Goal: Task Accomplishment & Management: Complete application form

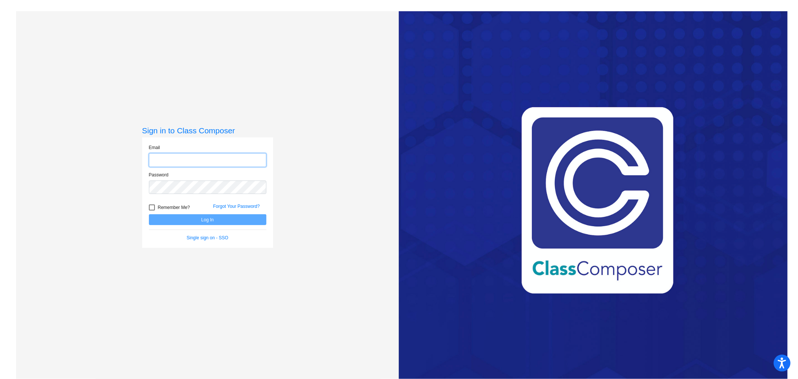
type input "[EMAIL_ADDRESS][PERSON_NAME][DOMAIN_NAME]"
click at [196, 221] on button "Log In" at bounding box center [207, 219] width 117 height 11
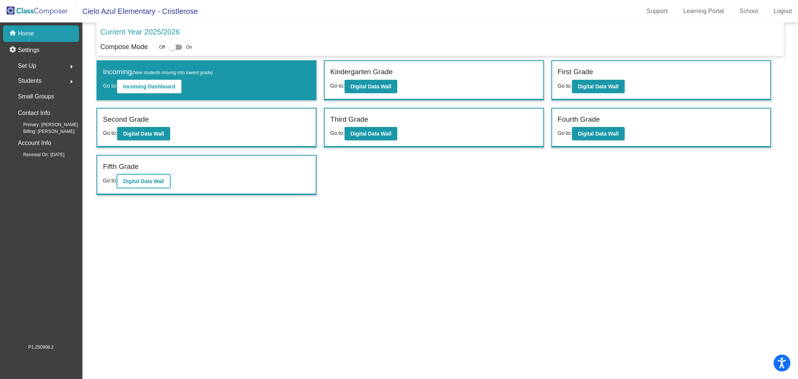
click at [143, 175] on button "Digital Data Wall" at bounding box center [143, 180] width 53 height 13
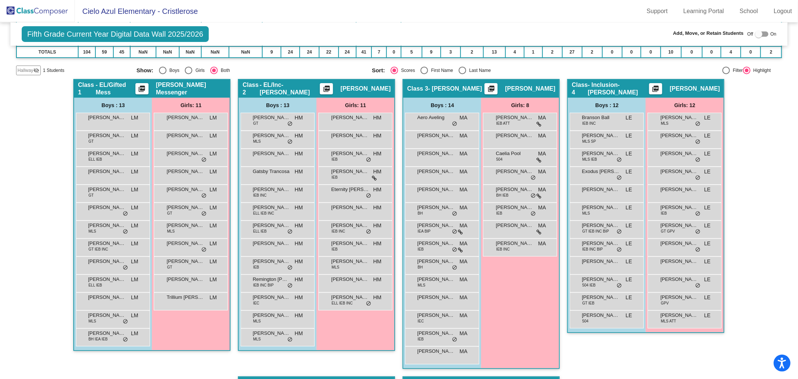
scroll to position [94, 0]
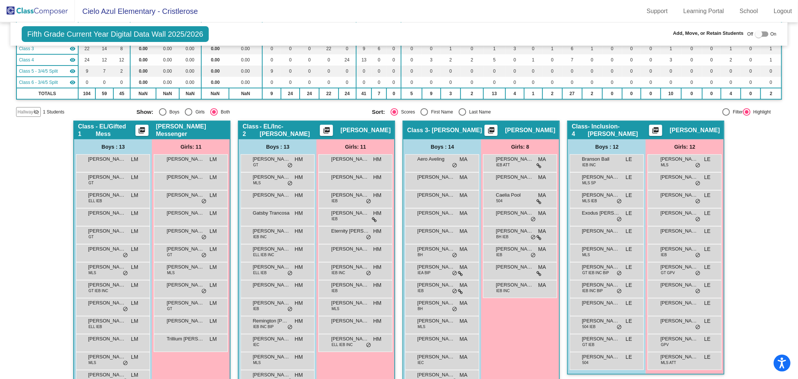
click at [755, 34] on div at bounding box center [758, 33] width 7 height 7
checkbox input "true"
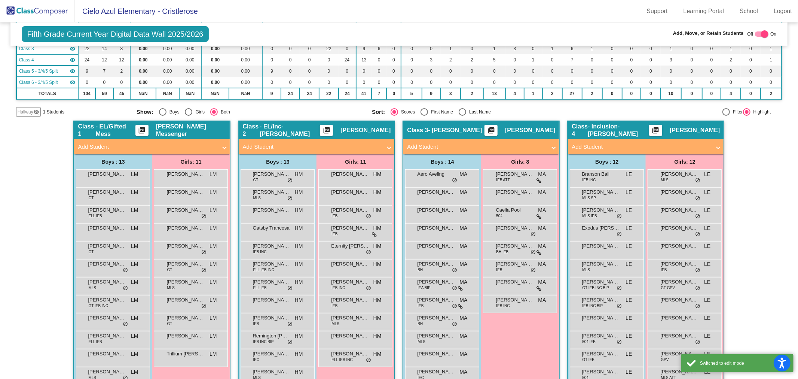
click at [526, 143] on mat-panel-title "Add Student" at bounding box center [476, 147] width 139 height 9
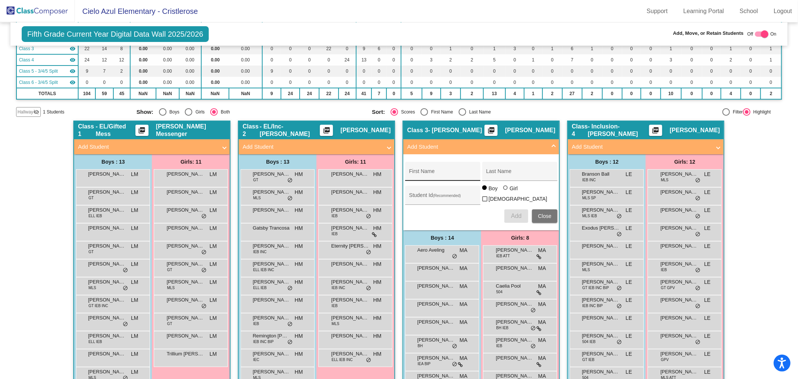
click at [443, 171] on input "First Name" at bounding box center [442, 174] width 67 height 6
type input "Ariana"
click at [506, 172] on input "Last Name" at bounding box center [519, 174] width 67 height 6
type input "[PERSON_NAME]"
click at [505, 190] on div at bounding box center [505, 187] width 4 height 4
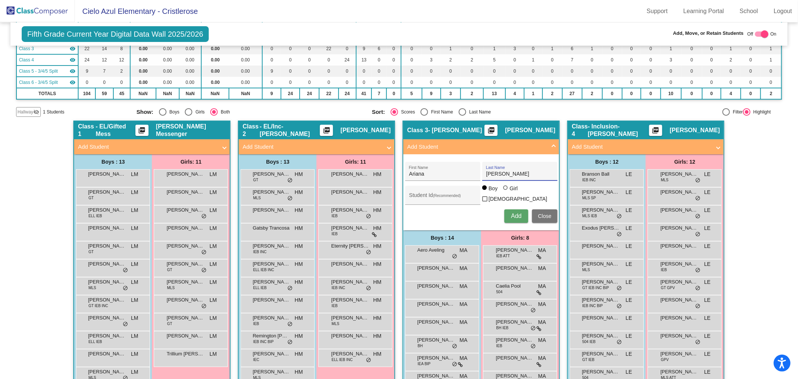
click at [506, 191] on input "Girl" at bounding box center [506, 191] width 0 height 0
radio input "true"
click at [508, 214] on button "Add" at bounding box center [516, 215] width 24 height 13
click at [38, 9] on img at bounding box center [37, 11] width 75 height 22
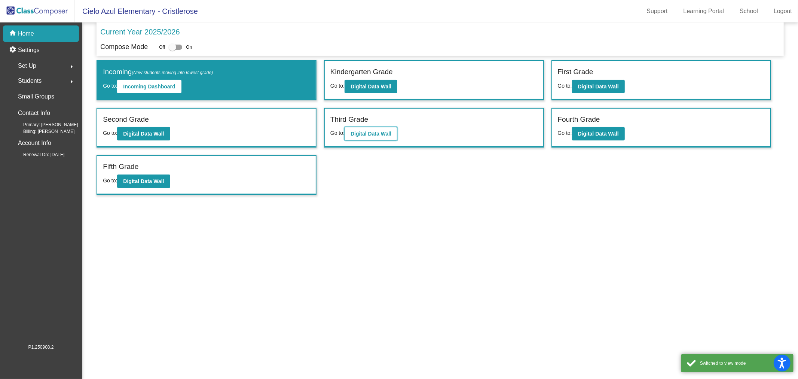
click at [363, 133] on b "Digital Data Wall" at bounding box center [371, 134] width 41 height 6
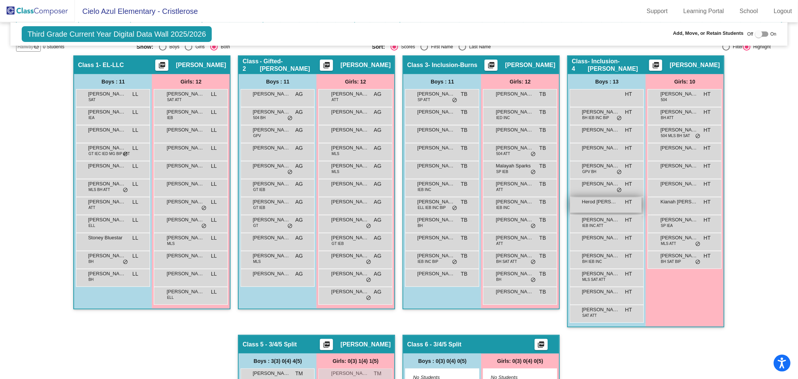
scroll to position [117, 0]
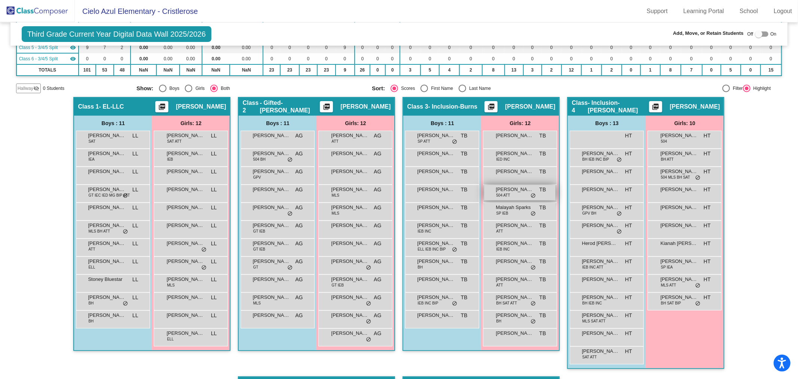
click at [507, 194] on span "504 ATT" at bounding box center [503, 195] width 14 height 6
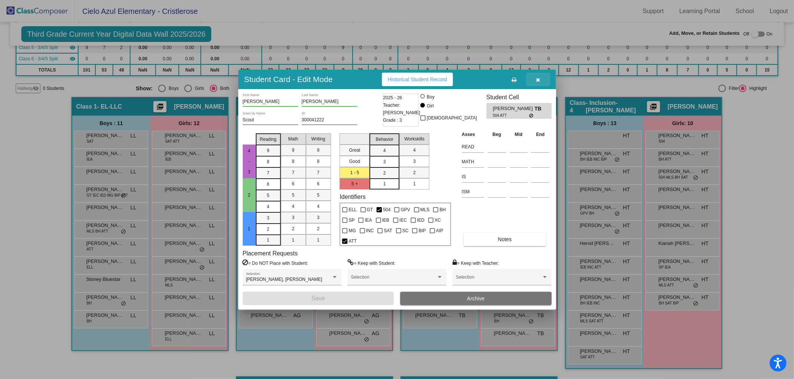
click at [543, 78] on button "button" at bounding box center [538, 79] width 24 height 13
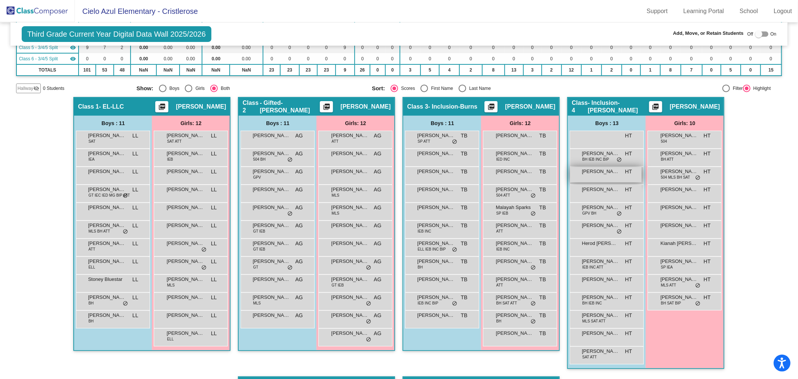
scroll to position [159, 0]
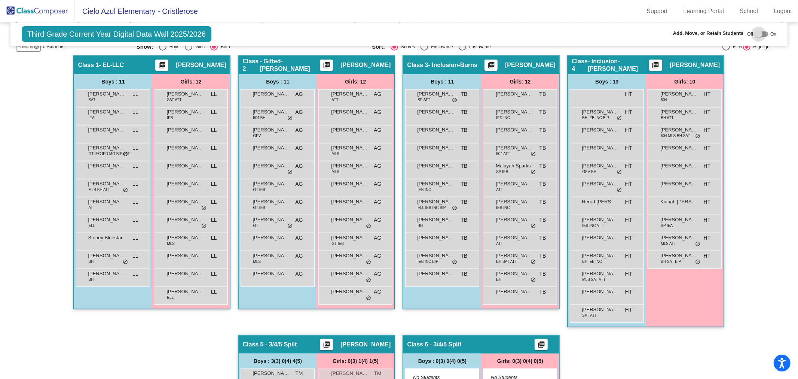
click at [758, 34] on div at bounding box center [758, 33] width 7 height 7
checkbox input "true"
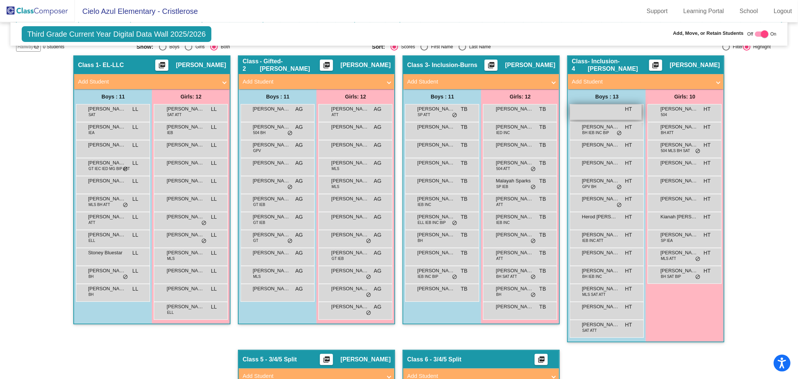
click at [623, 114] on div "HT lock do_not_disturb_alt" at bounding box center [605, 111] width 71 height 15
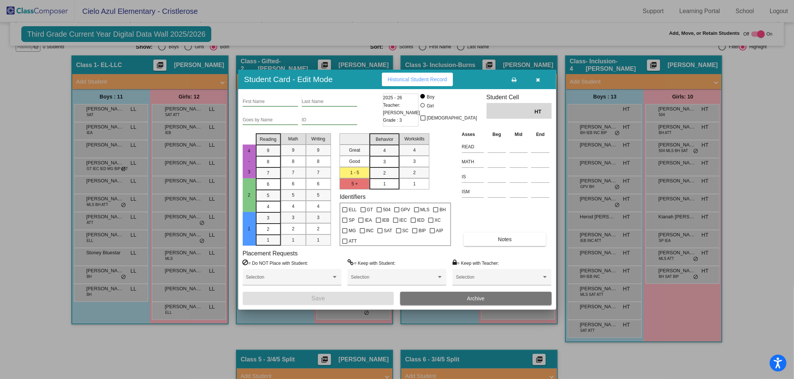
click at [496, 299] on button "Archive" at bounding box center [476, 297] width 152 height 13
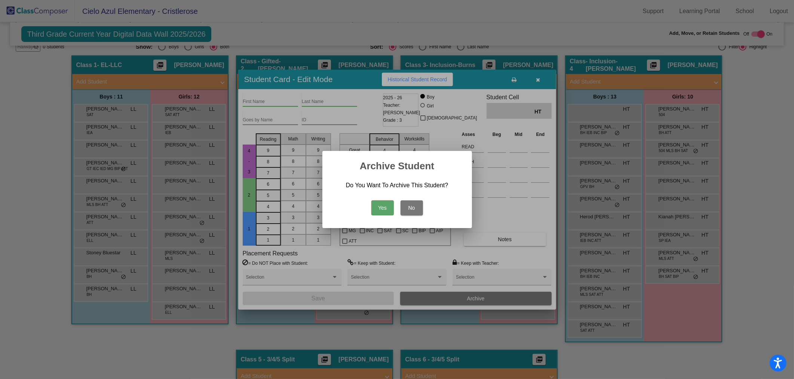
click at [388, 207] on button "Yes" at bounding box center [382, 207] width 22 height 15
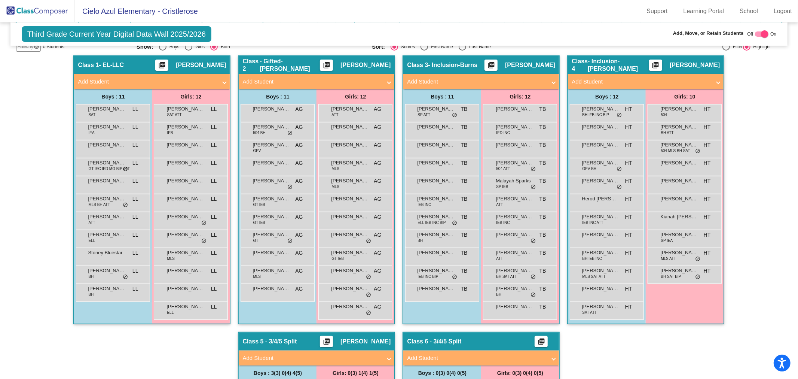
click at [717, 80] on span at bounding box center [718, 81] width 3 height 9
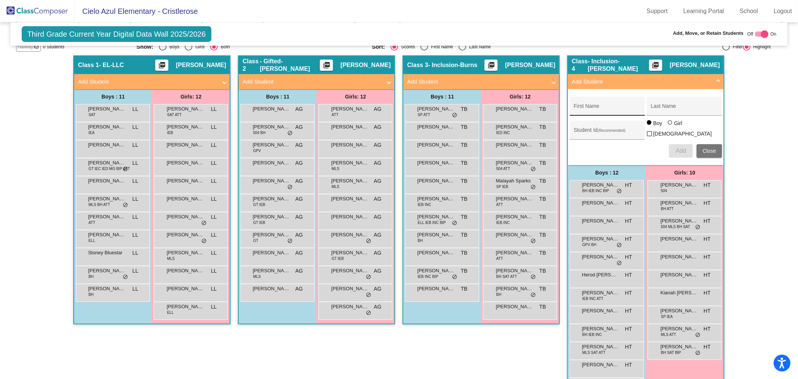
click at [593, 106] on input "First Name" at bounding box center [607, 109] width 67 height 6
type input "Iveyonna"
drag, startPoint x: 677, startPoint y: 104, endPoint x: 672, endPoint y: 110, distance: 7.7
click at [677, 105] on div "Last Name" at bounding box center [684, 108] width 67 height 15
type input "[PERSON_NAME]"
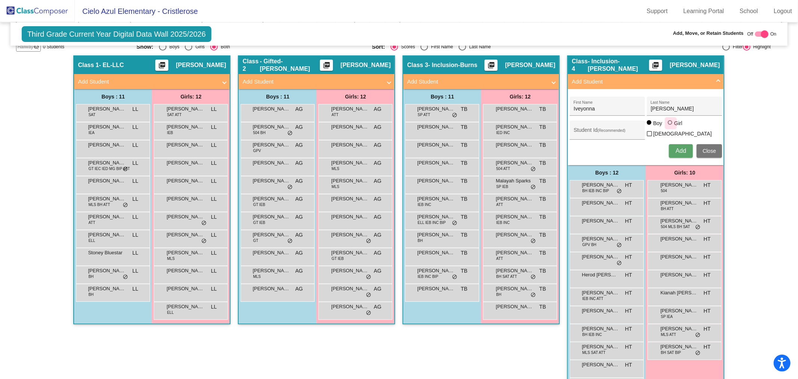
click at [670, 125] on div at bounding box center [670, 122] width 4 height 4
click at [670, 126] on input "Girl" at bounding box center [670, 126] width 0 height 0
radio input "true"
click at [676, 147] on span "Add" at bounding box center [681, 150] width 10 height 6
click at [717, 80] on span at bounding box center [718, 81] width 3 height 9
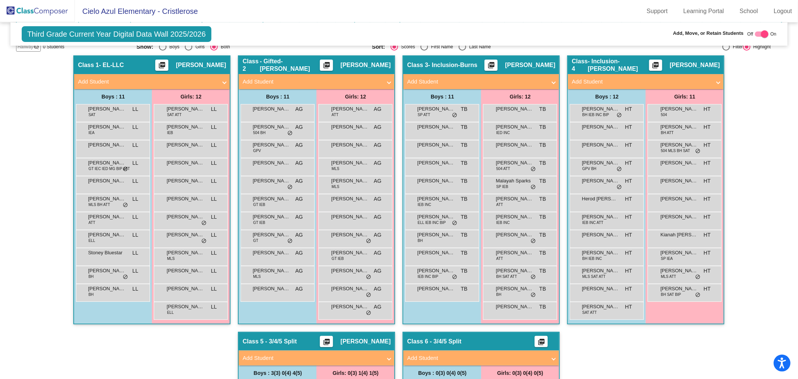
click at [761, 33] on div at bounding box center [764, 33] width 7 height 7
checkbox input "false"
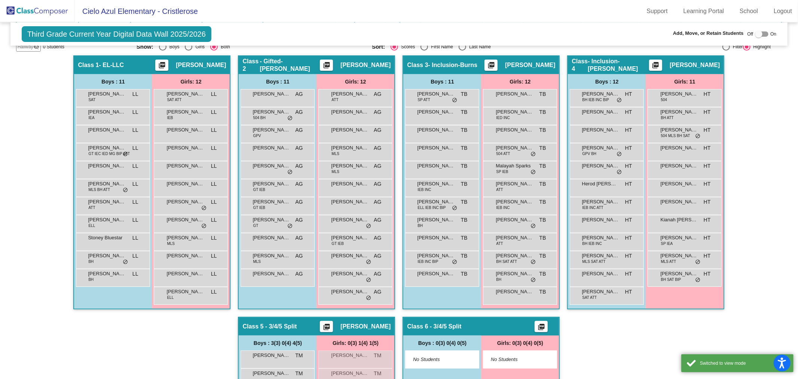
click at [749, 79] on div "Hallway - Hallway Class picture_as_pdf Add Student First Name Last Name Student…" at bounding box center [399, 271] width 766 height 432
